Goal: Find specific page/section: Find specific page/section

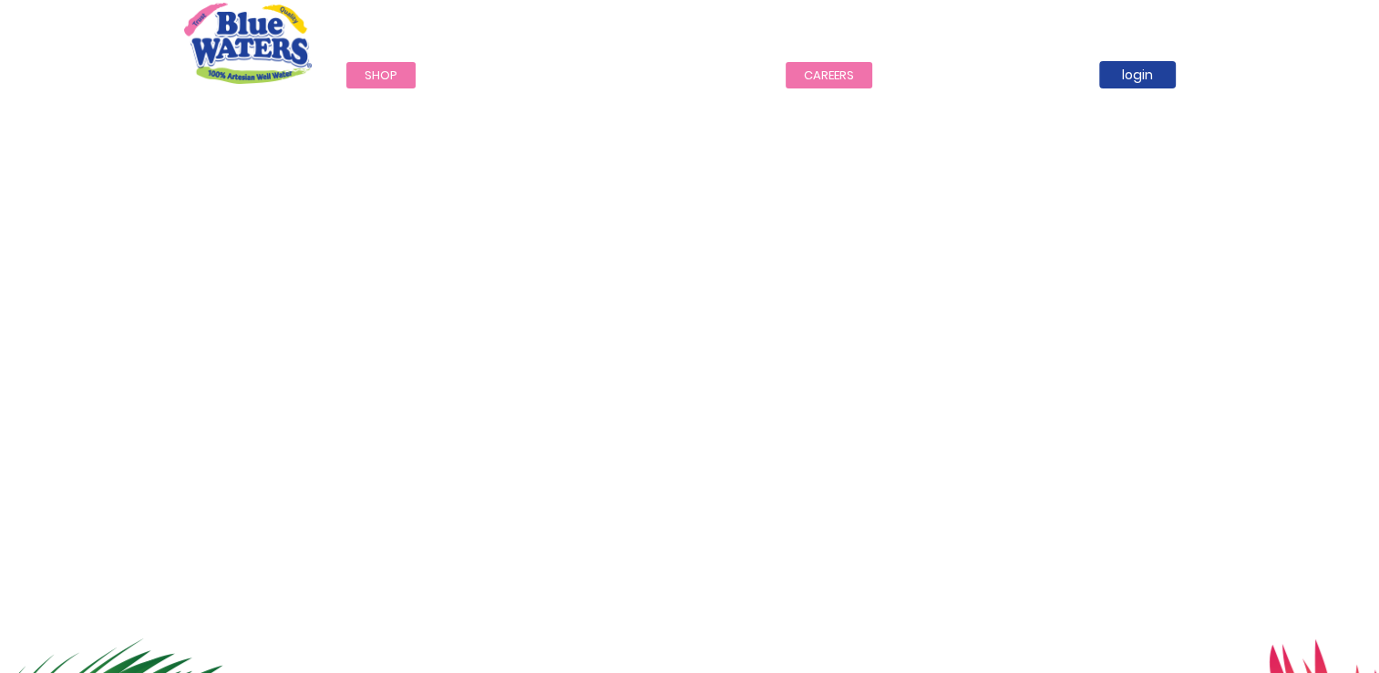
click at [830, 78] on link "careers" at bounding box center [829, 75] width 87 height 26
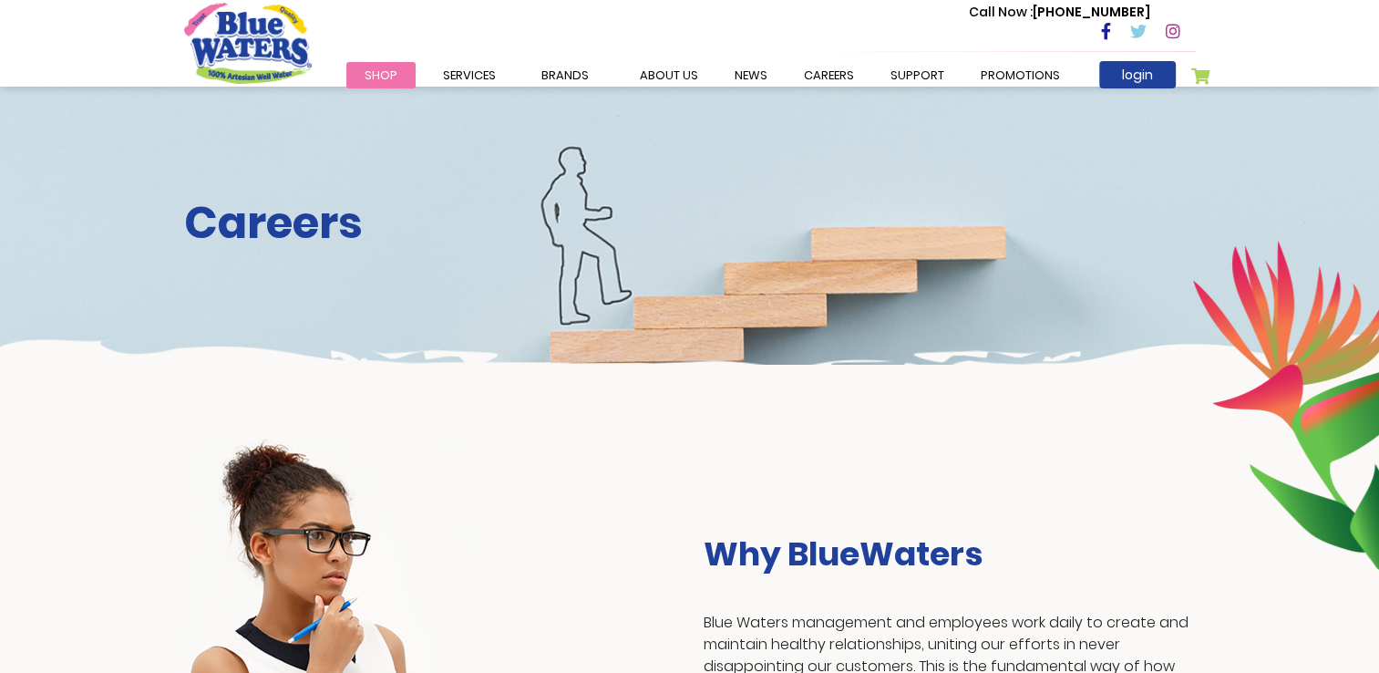
click at [468, 57] on div "Call Now : [PHONE_NUMBER]" at bounding box center [767, 32] width 857 height 63
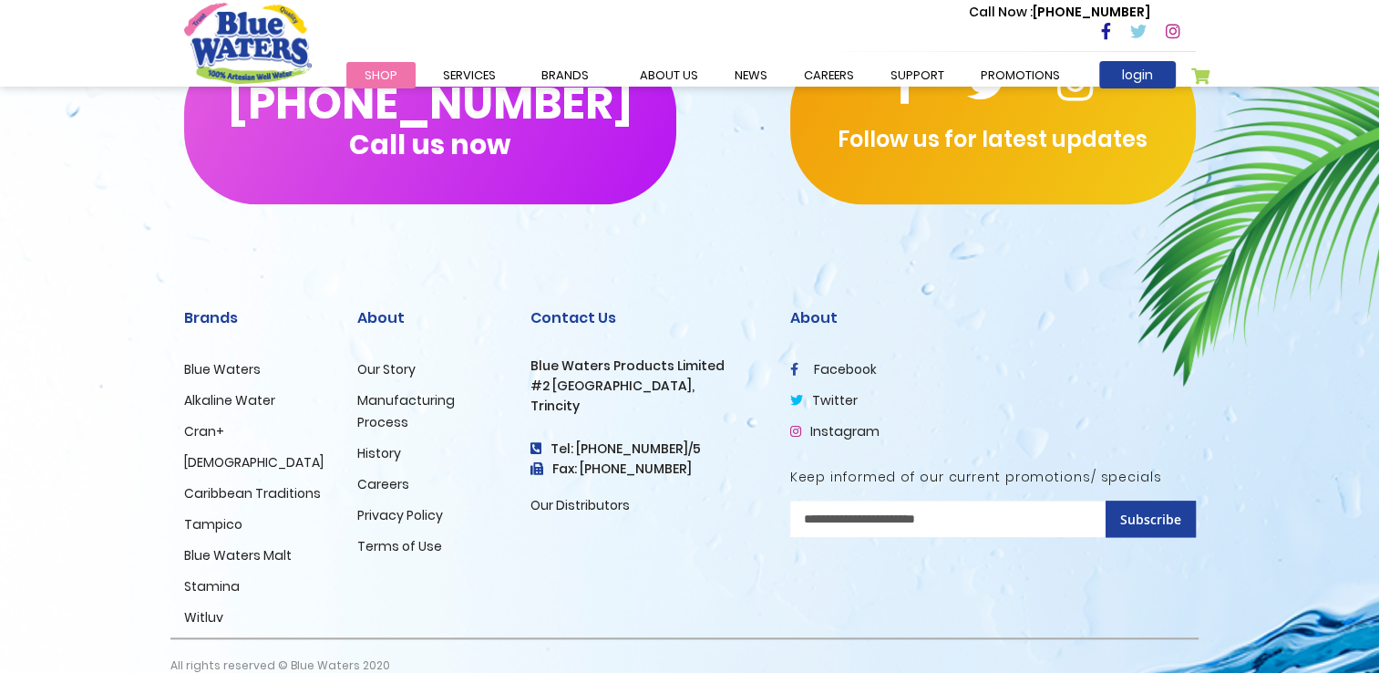
scroll to position [1851, 0]
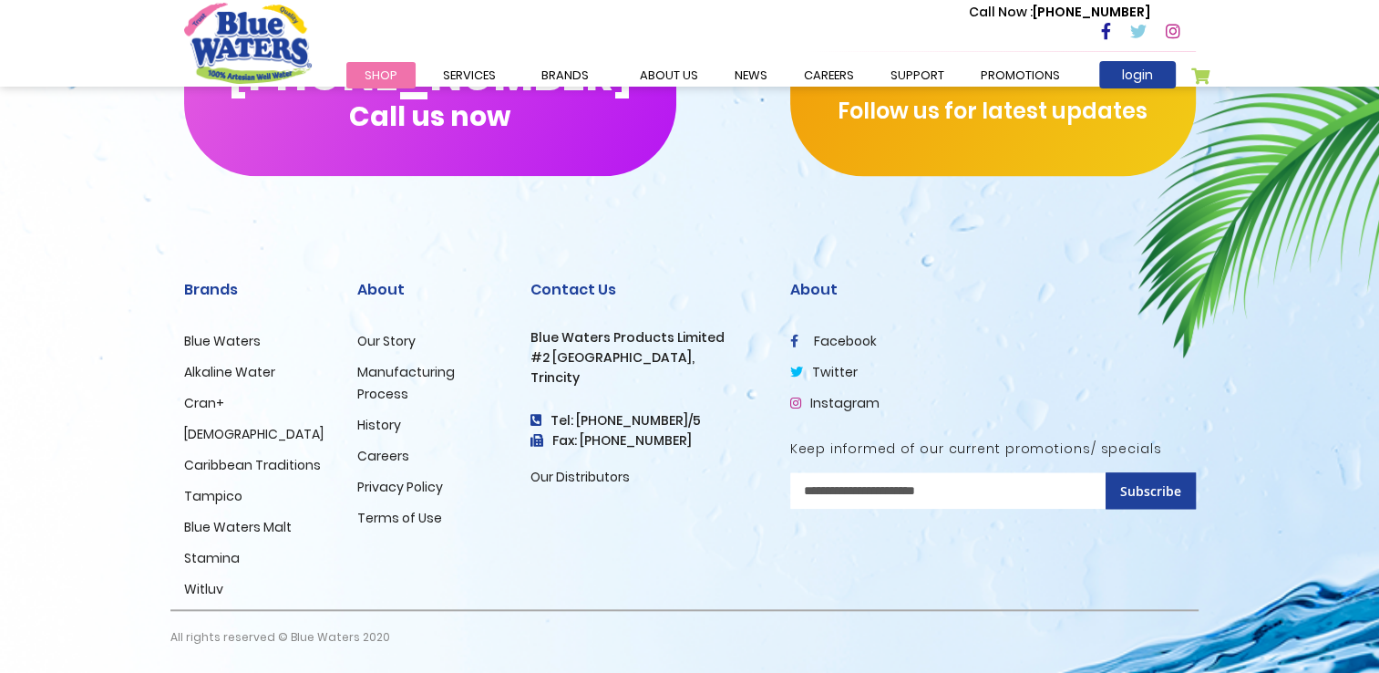
click at [571, 476] on link "Our Distributors" at bounding box center [579, 477] width 99 height 18
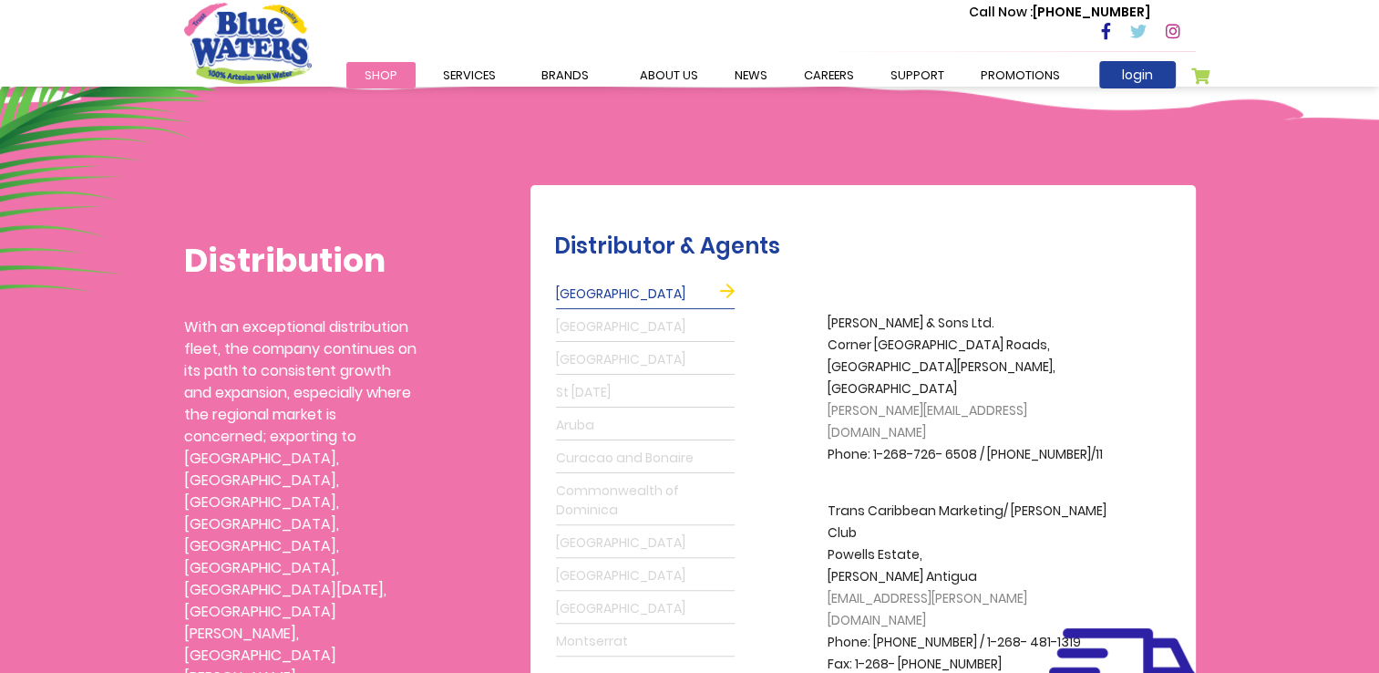
scroll to position [394, 0]
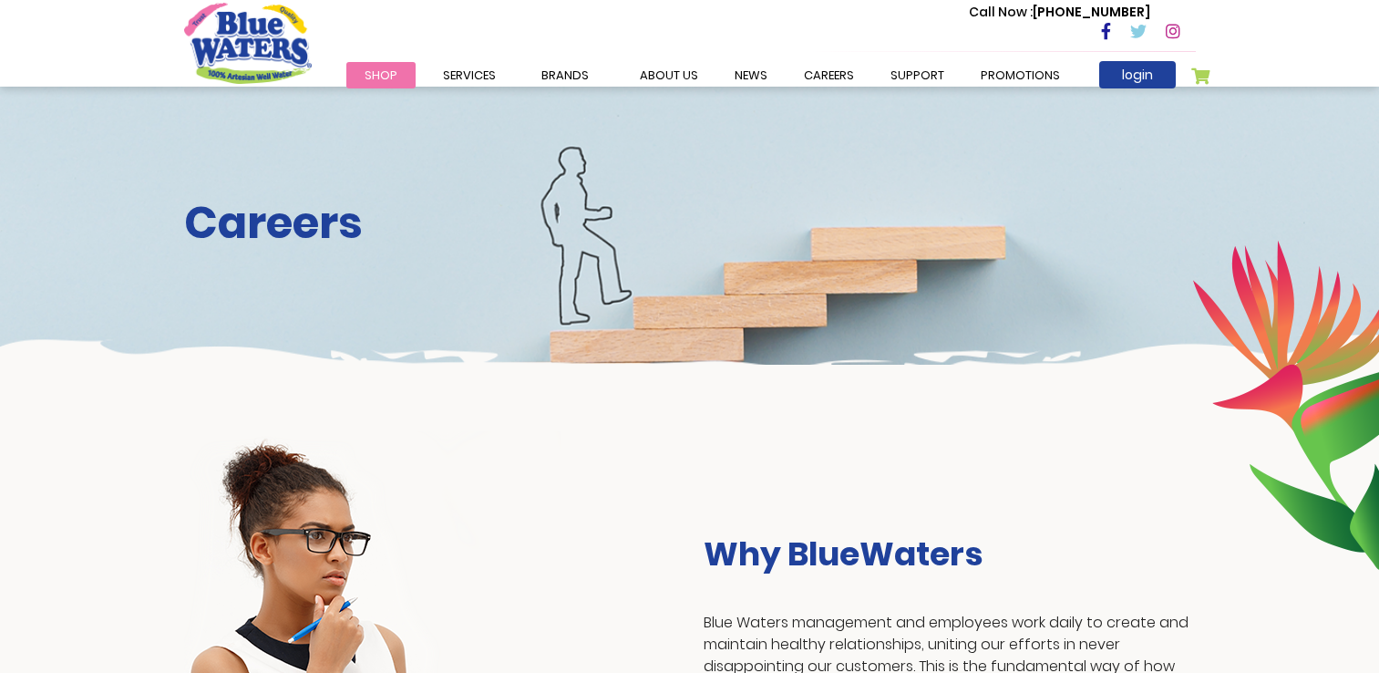
scroll to position [1851, 0]
